Goal: Task Accomplishment & Management: Manage account settings

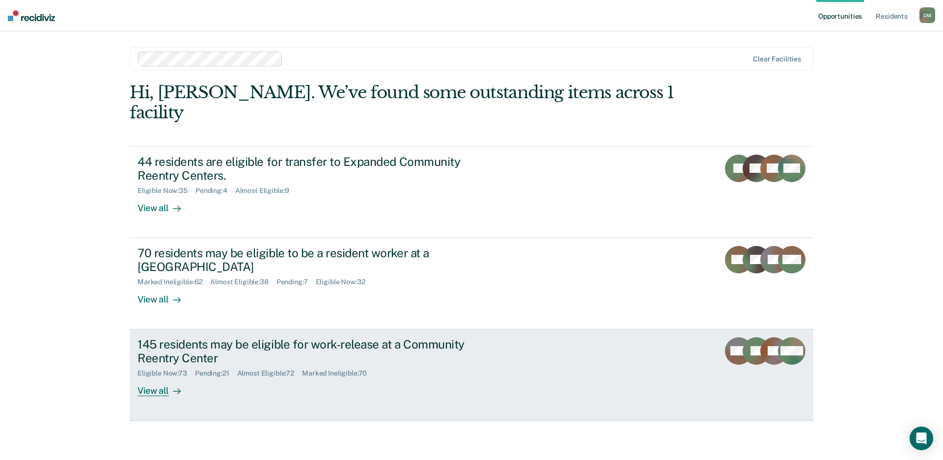
click at [429, 339] on div "145 residents may be eligible for work-release at a Community Reentry Center" at bounding box center [310, 351] width 345 height 28
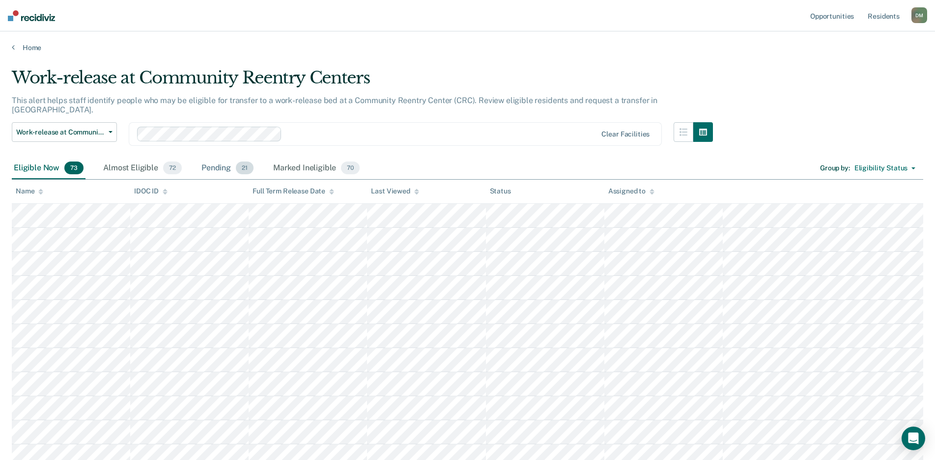
click at [211, 160] on div "Pending 21" at bounding box center [227, 169] width 56 height 22
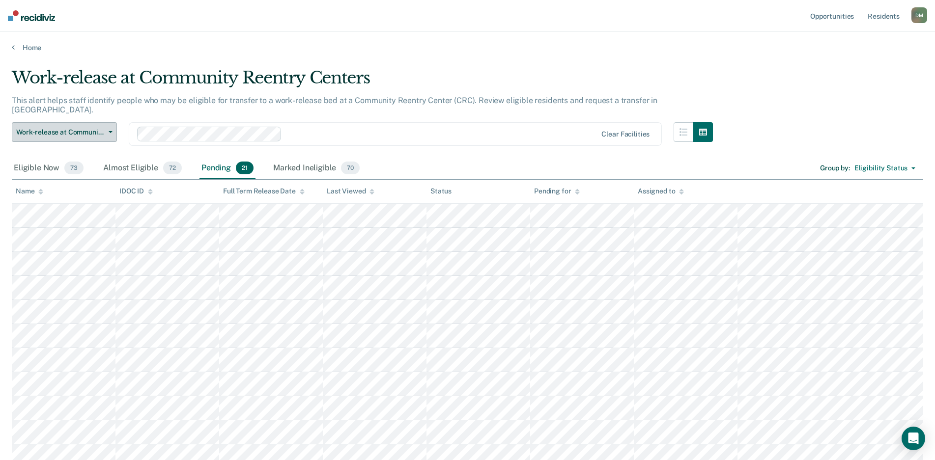
click at [108, 122] on button "Work-release at Community Reentry Centers" at bounding box center [64, 132] width 105 height 20
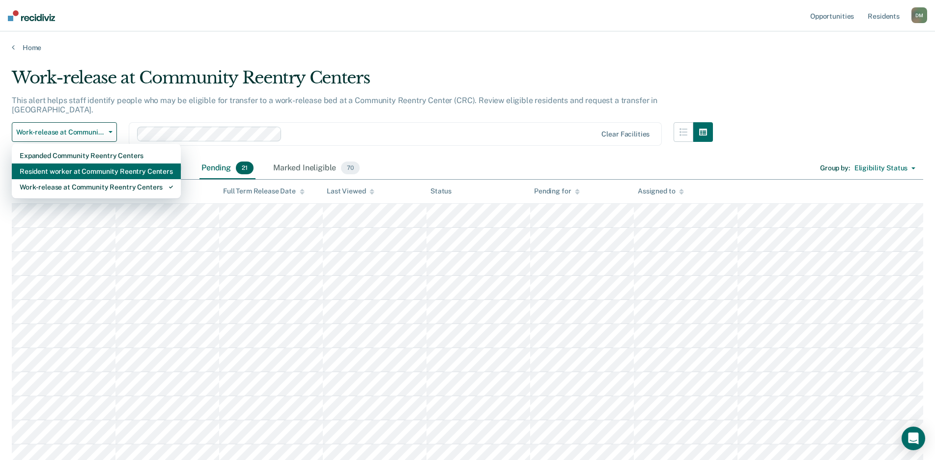
click at [87, 164] on div "Resident worker at Community Reentry Centers" at bounding box center [96, 172] width 153 height 16
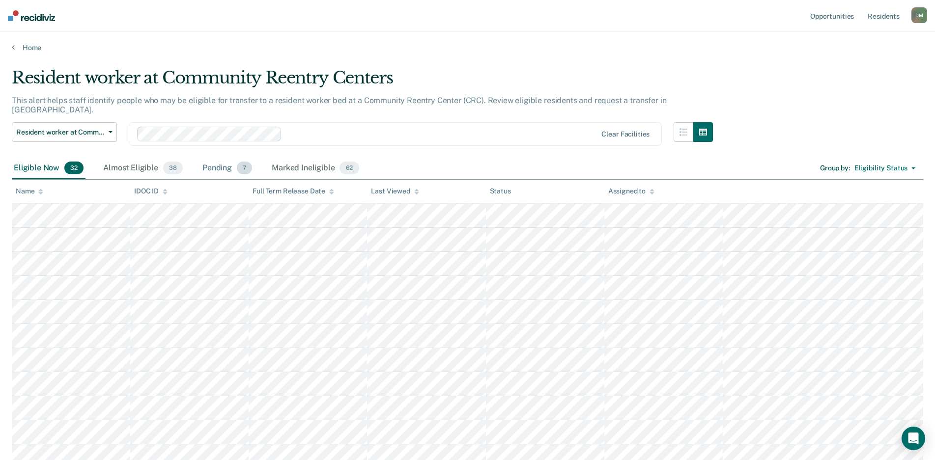
click at [223, 159] on div "Pending 7" at bounding box center [227, 169] width 54 height 22
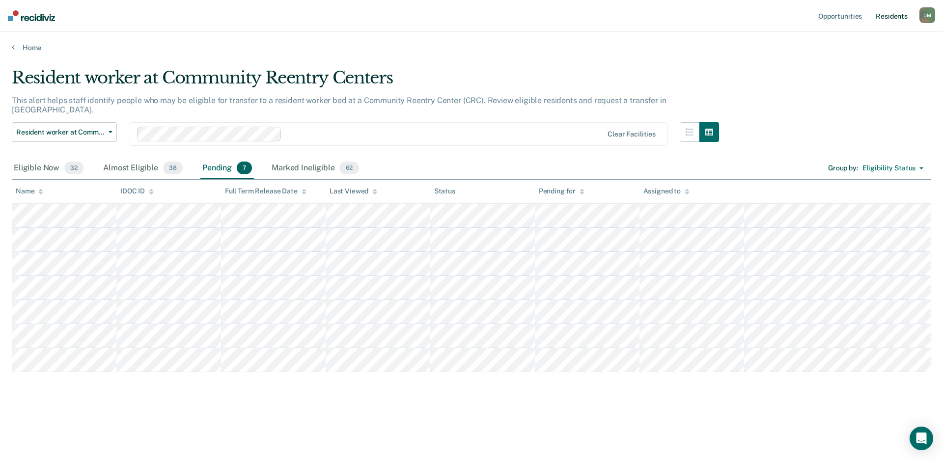
click at [891, 21] on link "Resident s" at bounding box center [892, 15] width 36 height 31
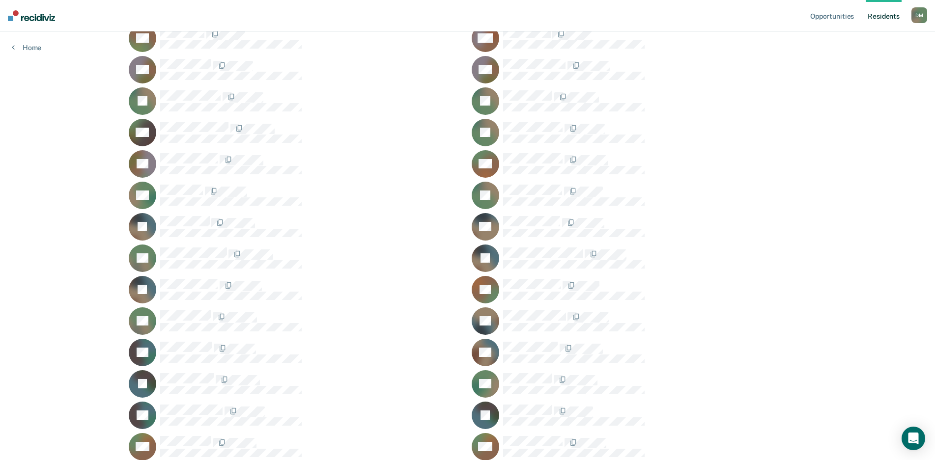
scroll to position [1523, 0]
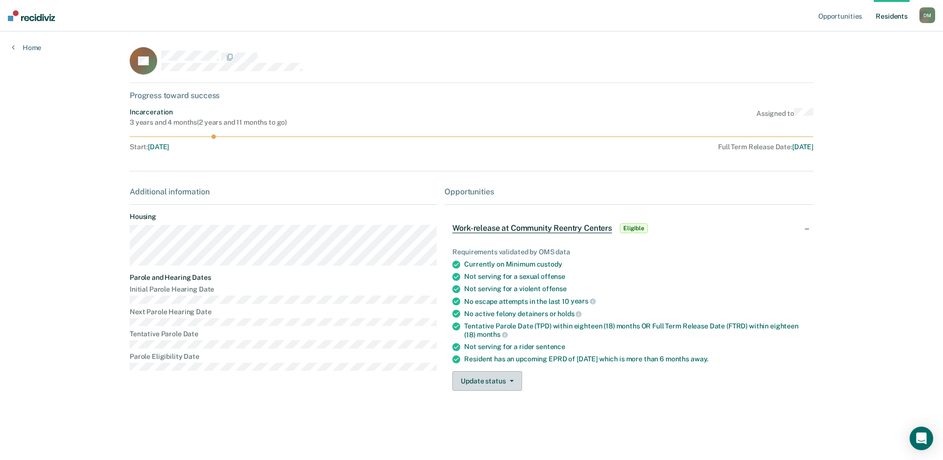
click at [506, 379] on button "Update status" at bounding box center [486, 381] width 69 height 20
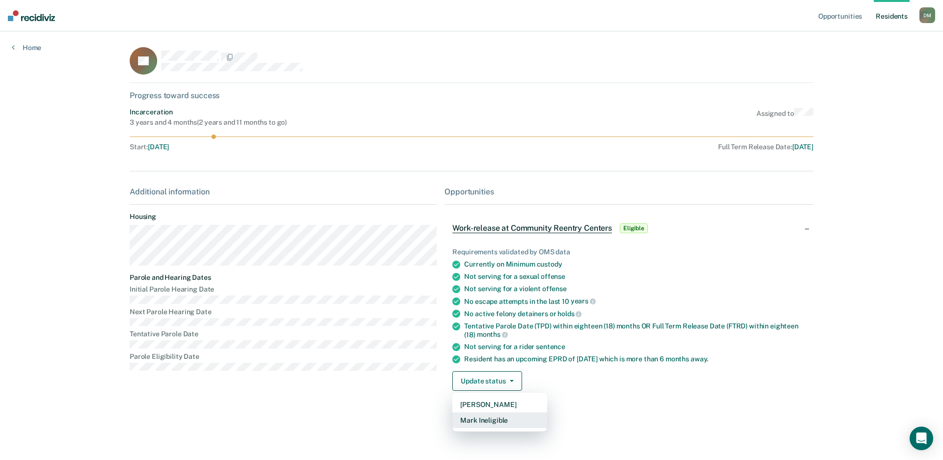
click at [488, 418] on button "Mark Ineligible" at bounding box center [499, 421] width 95 height 16
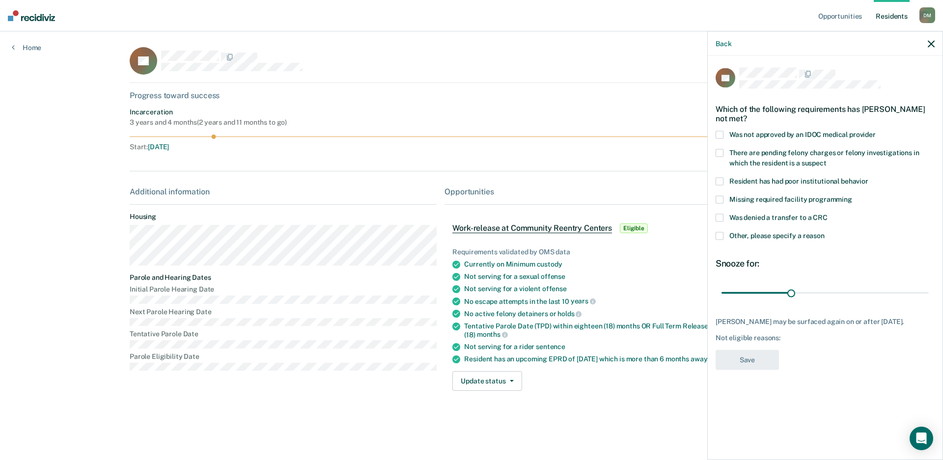
click at [718, 215] on span at bounding box center [720, 218] width 8 height 8
click at [828, 214] on input "Was denied a transfer to a CRC" at bounding box center [828, 214] width 0 height 0
drag, startPoint x: 793, startPoint y: 293, endPoint x: 672, endPoint y: 305, distance: 121.4
type input "1"
click at [721, 302] on input "range" at bounding box center [824, 292] width 207 height 17
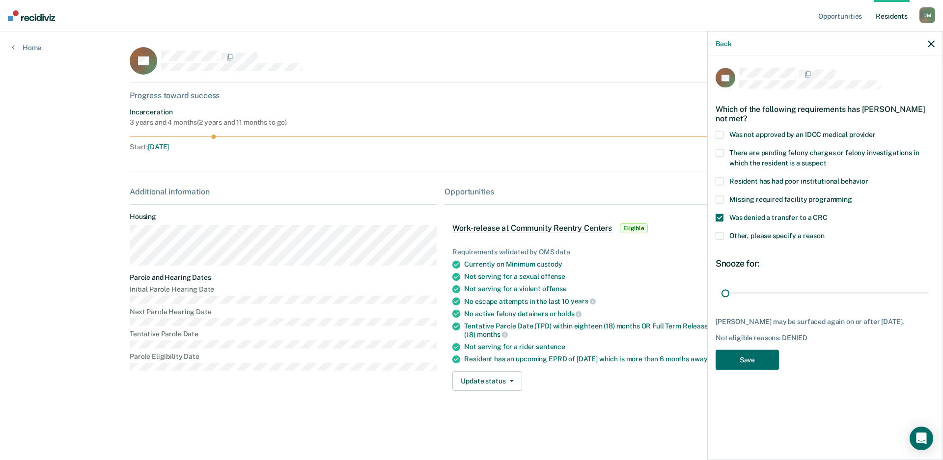
click at [720, 233] on span at bounding box center [720, 236] width 8 height 8
click at [825, 232] on input "Other, please specify a reason" at bounding box center [825, 232] width 0 height 0
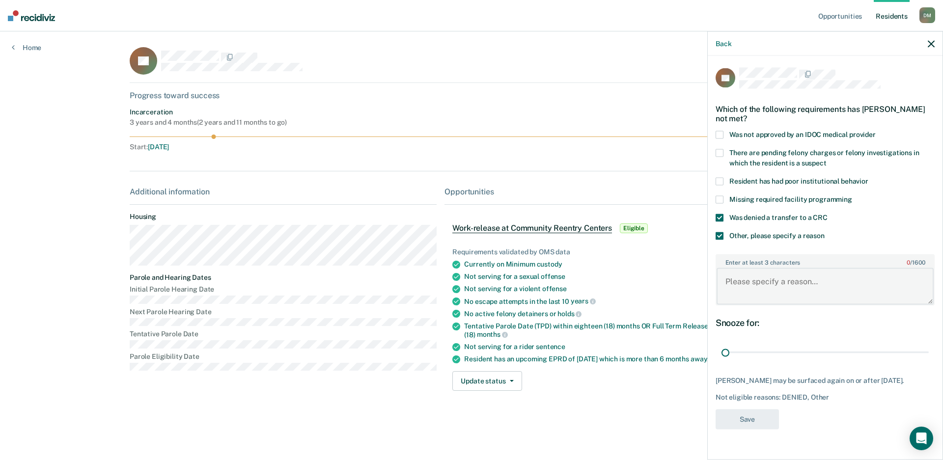
click at [758, 288] on textarea "Enter at least 3 characters 0 / 1600" at bounding box center [825, 286] width 217 height 36
type textarea "Denied after NCIC checks."
click at [743, 416] on button "Save" at bounding box center [747, 419] width 63 height 20
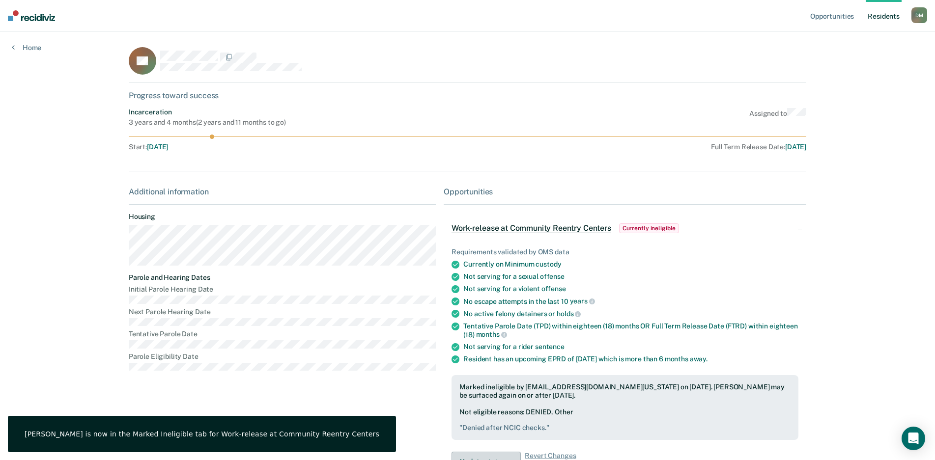
scroll to position [11, 0]
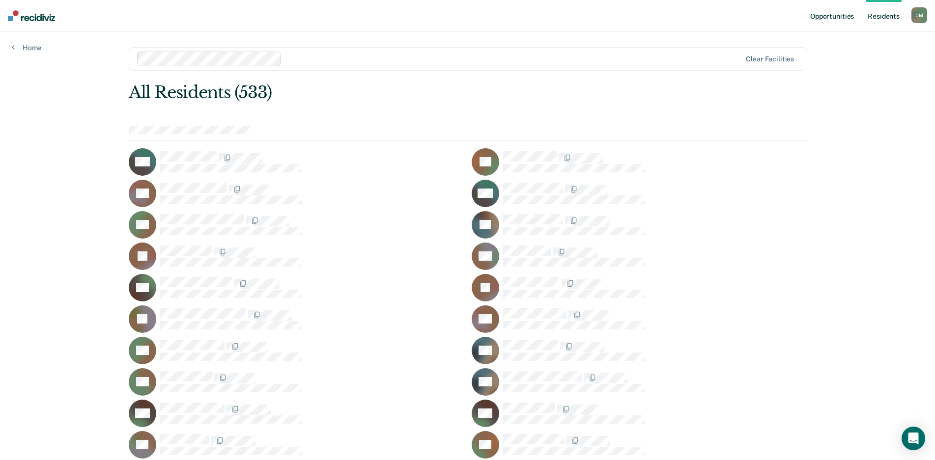
click at [834, 19] on link "Opportunities" at bounding box center [832, 15] width 48 height 31
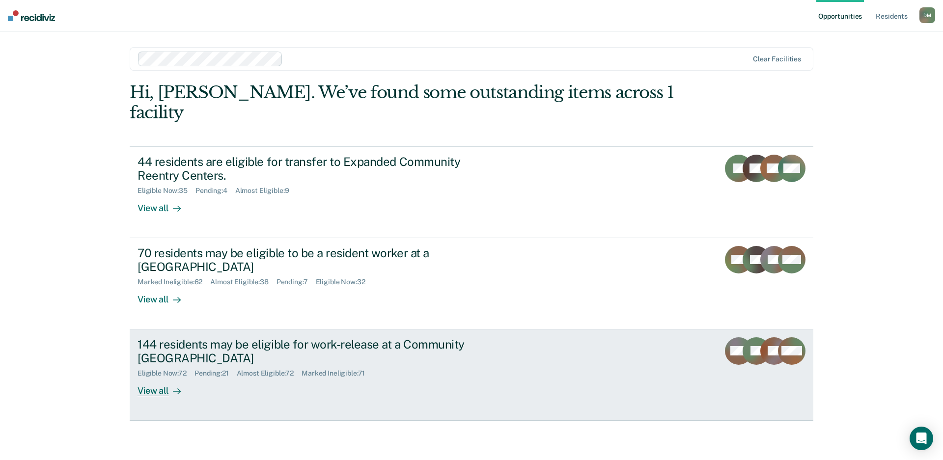
click at [533, 335] on link "144 residents may be eligible for work-release at a Community Reentry Center El…" at bounding box center [472, 375] width 684 height 91
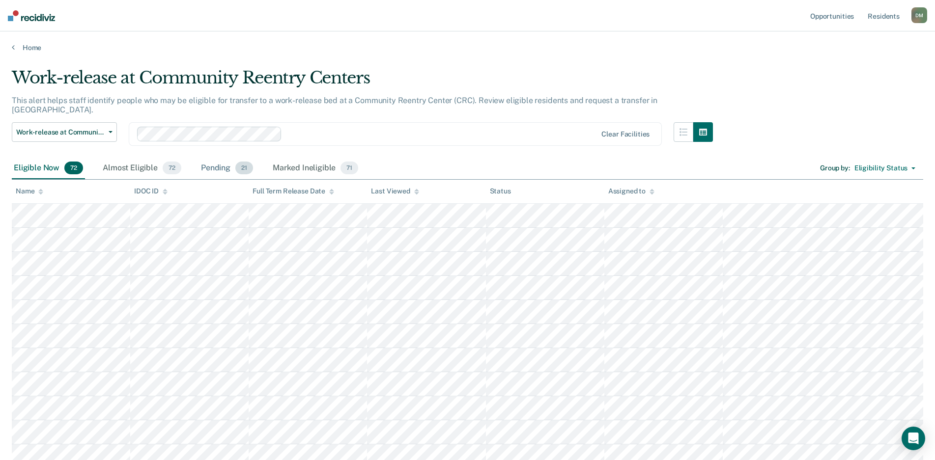
click at [203, 159] on div "Pending 21" at bounding box center [227, 169] width 56 height 22
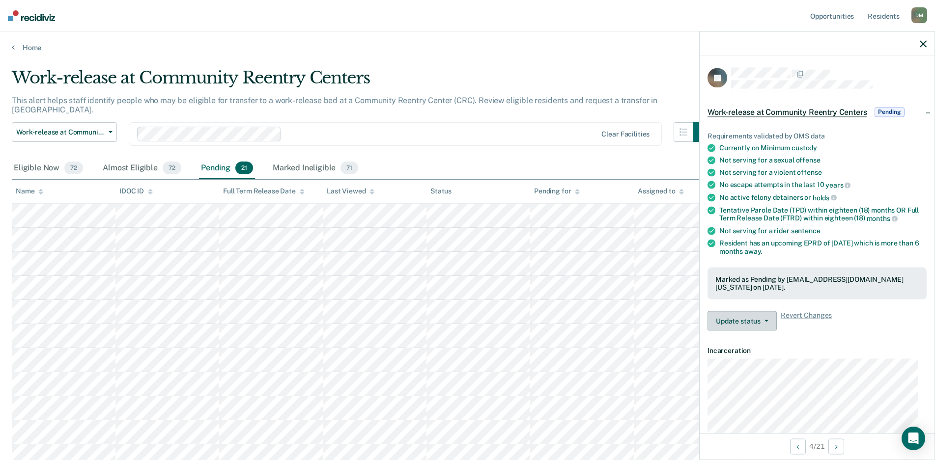
click at [765, 323] on button "Update status" at bounding box center [741, 321] width 69 height 20
click at [795, 317] on span "Revert Changes" at bounding box center [805, 321] width 51 height 20
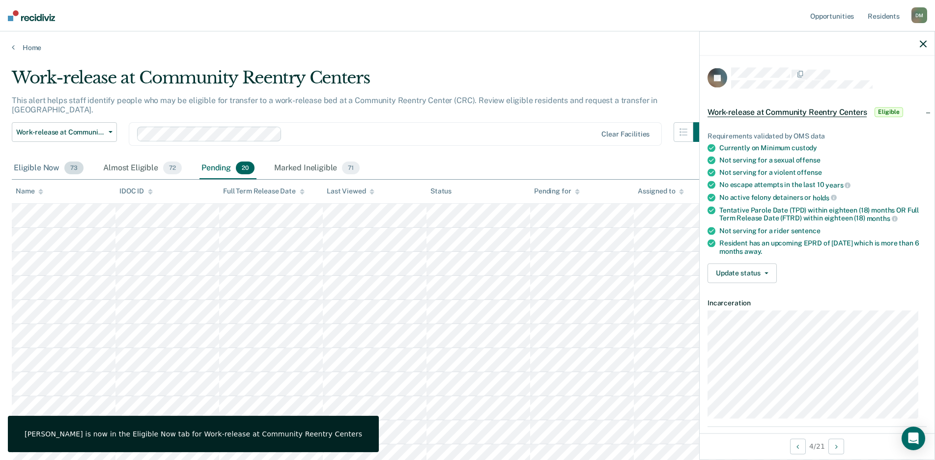
click at [48, 158] on div "Eligible Now 73" at bounding box center [49, 169] width 74 height 22
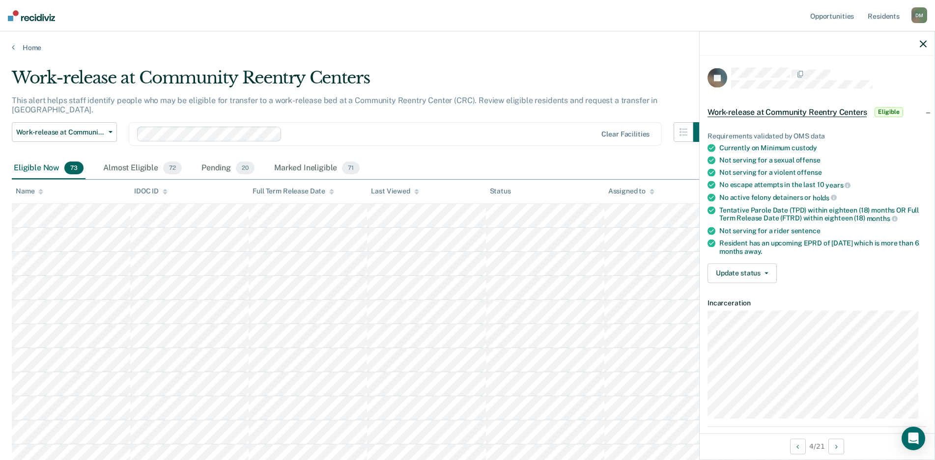
click at [924, 47] on icon "button" at bounding box center [922, 43] width 7 height 7
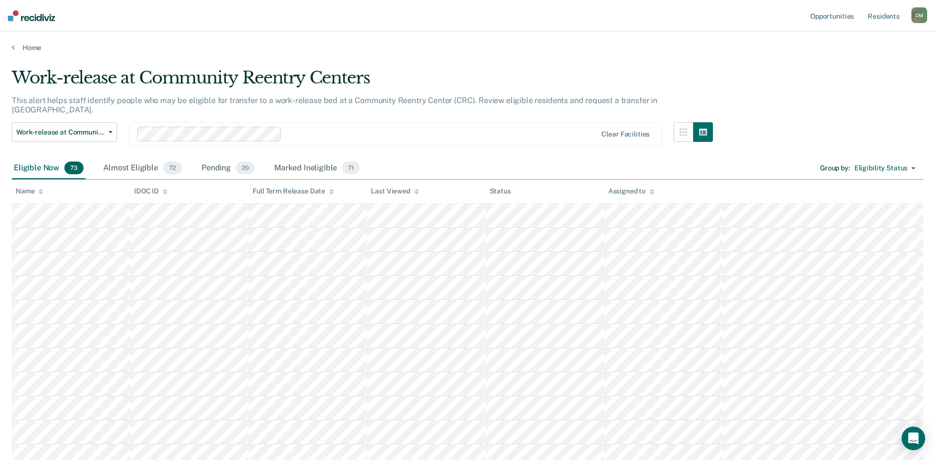
click at [415, 192] on icon at bounding box center [416, 193] width 5 height 2
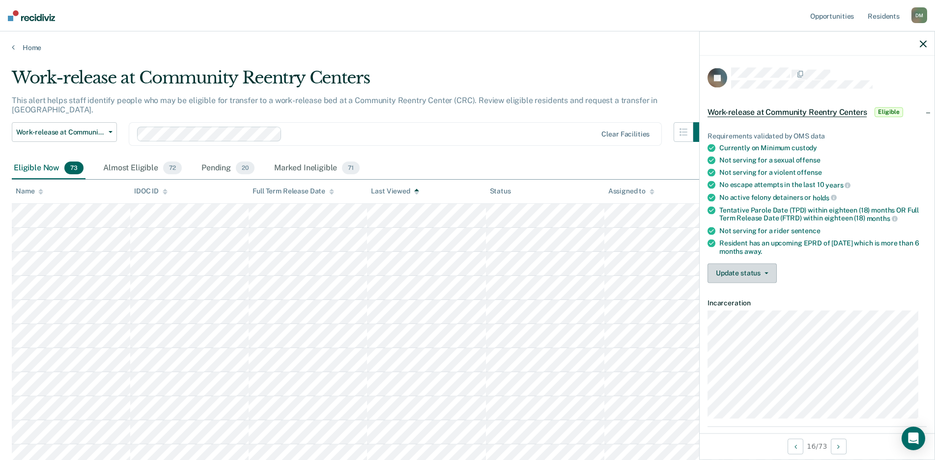
click at [756, 267] on button "Update status" at bounding box center [741, 273] width 69 height 20
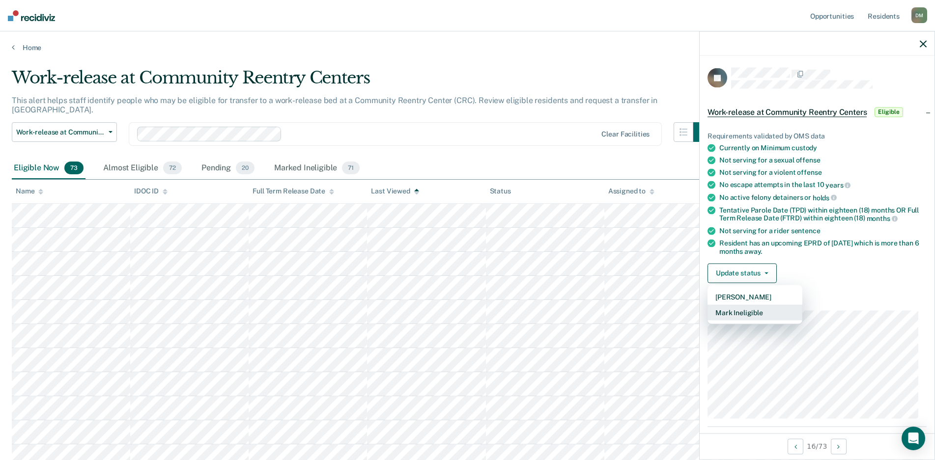
click at [730, 311] on button "Mark Ineligible" at bounding box center [754, 313] width 95 height 16
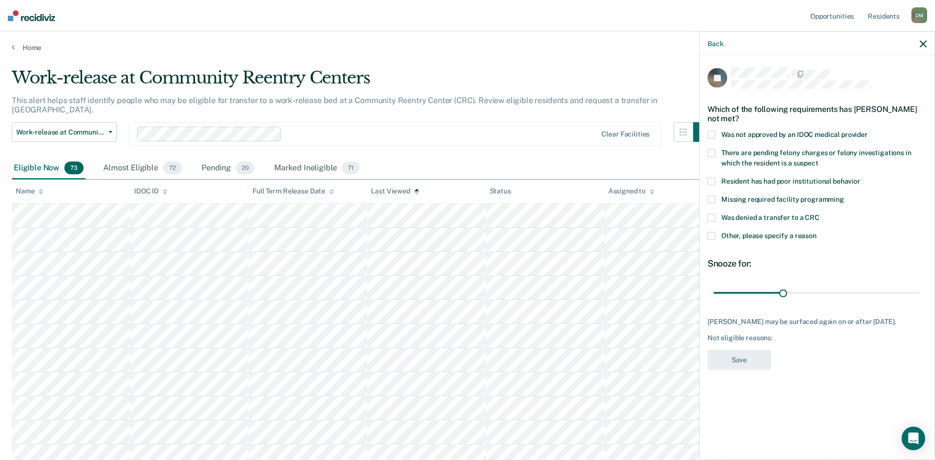
click at [710, 216] on span at bounding box center [711, 218] width 8 height 8
click at [819, 214] on input "Was denied a transfer to a CRC" at bounding box center [819, 214] width 0 height 0
click at [710, 234] on span at bounding box center [711, 236] width 8 height 8
click at [816, 232] on input "Other, please specify a reason" at bounding box center [816, 232] width 0 height 0
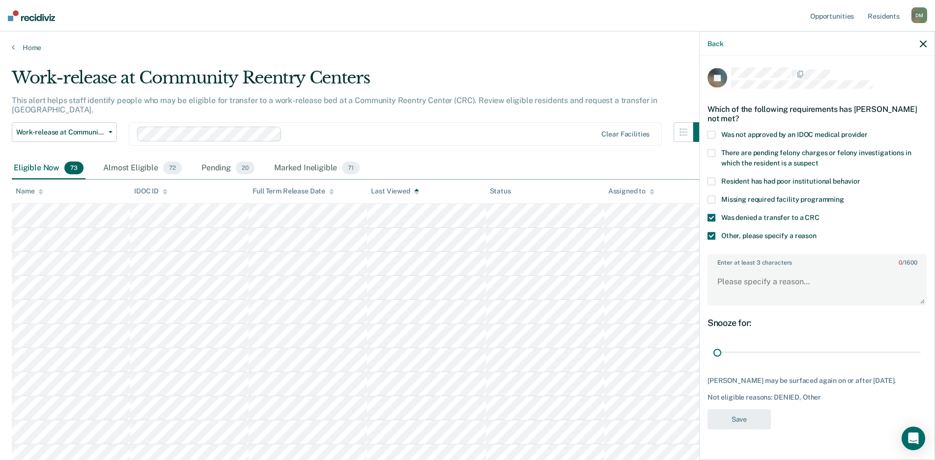
drag, startPoint x: 785, startPoint y: 354, endPoint x: 721, endPoint y: 298, distance: 85.3
type input "1"
click at [713, 344] on input "range" at bounding box center [816, 352] width 207 height 17
click at [733, 288] on textarea "Enter at least 3 characters 0 / 1600" at bounding box center [816, 286] width 217 height 36
type textarea "Denied IFCRC after NCIC check."
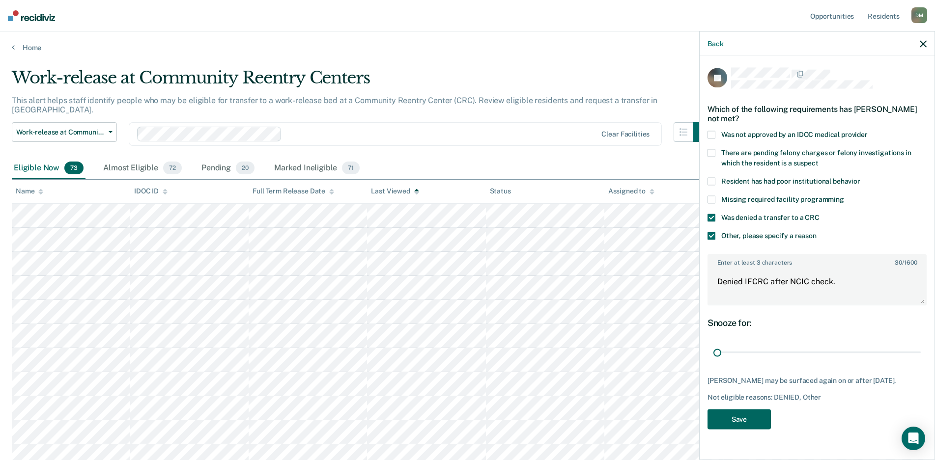
click at [729, 415] on button "Save" at bounding box center [738, 419] width 63 height 20
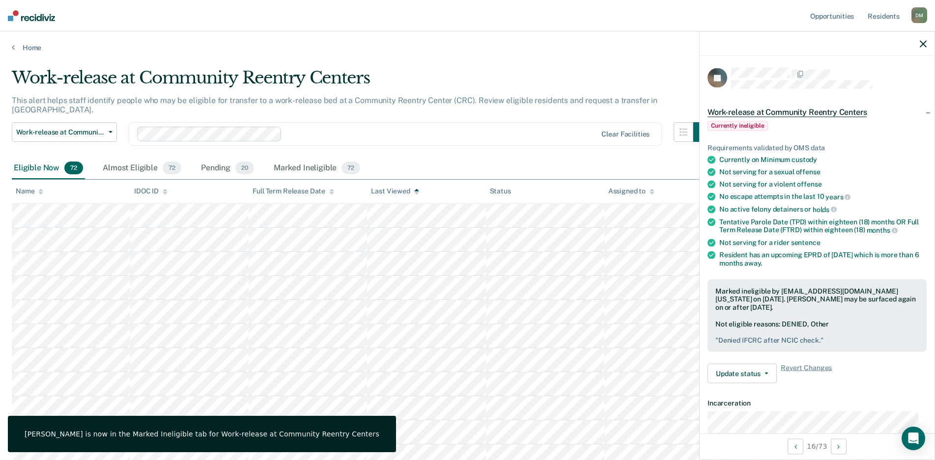
click at [920, 45] on icon "button" at bounding box center [922, 43] width 7 height 7
